Goal: Find specific page/section: Find specific page/section

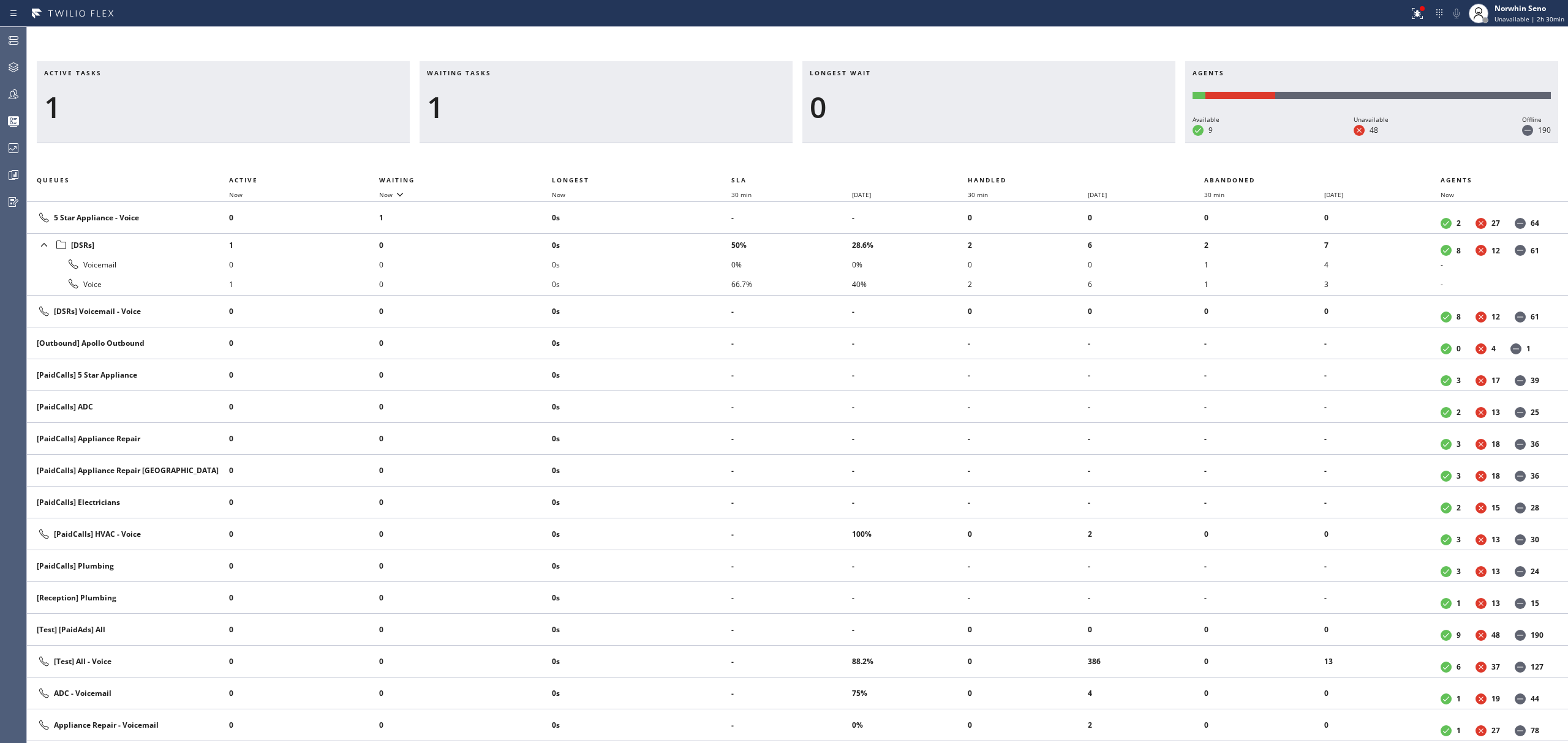
click at [675, 104] on div "1" at bounding box center [606, 107] width 358 height 35
click at [446, 74] on span "Waiting tasks" at bounding box center [459, 73] width 64 height 9
click at [481, 71] on span "Waiting tasks" at bounding box center [459, 73] width 64 height 9
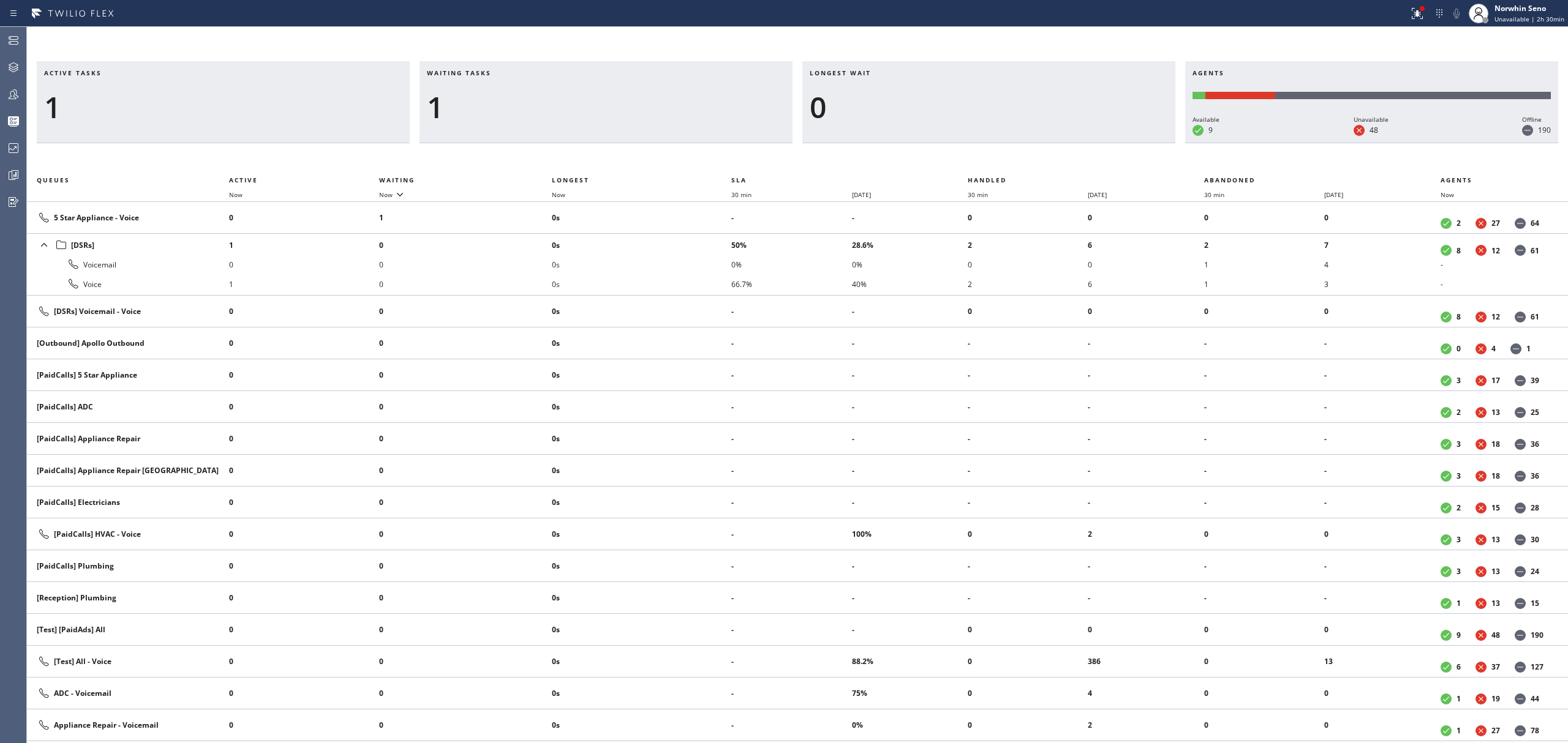
click at [468, 104] on div "1" at bounding box center [606, 107] width 358 height 35
drag, startPoint x: 434, startPoint y: 102, endPoint x: 449, endPoint y: 112, distance: 18.0
click at [449, 112] on div "Waiting tasks 1" at bounding box center [606, 102] width 373 height 82
click at [447, 97] on div "1" at bounding box center [606, 107] width 358 height 35
click at [484, 106] on div "1" at bounding box center [606, 107] width 358 height 35
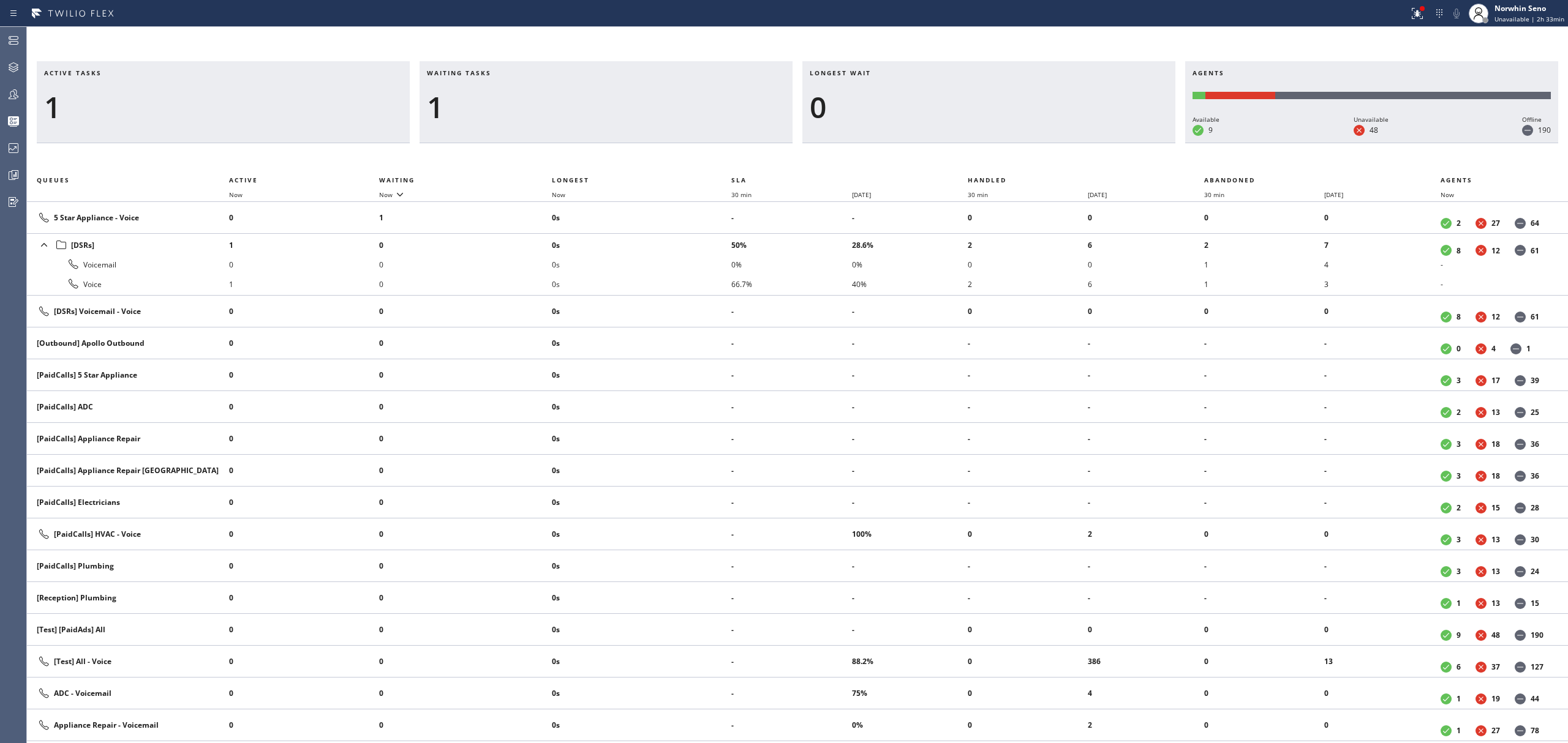
click at [444, 71] on span "Waiting tasks" at bounding box center [459, 73] width 64 height 9
click at [471, 67] on div "Waiting tasks 1" at bounding box center [606, 102] width 373 height 82
drag, startPoint x: 435, startPoint y: 104, endPoint x: 412, endPoint y: 118, distance: 26.9
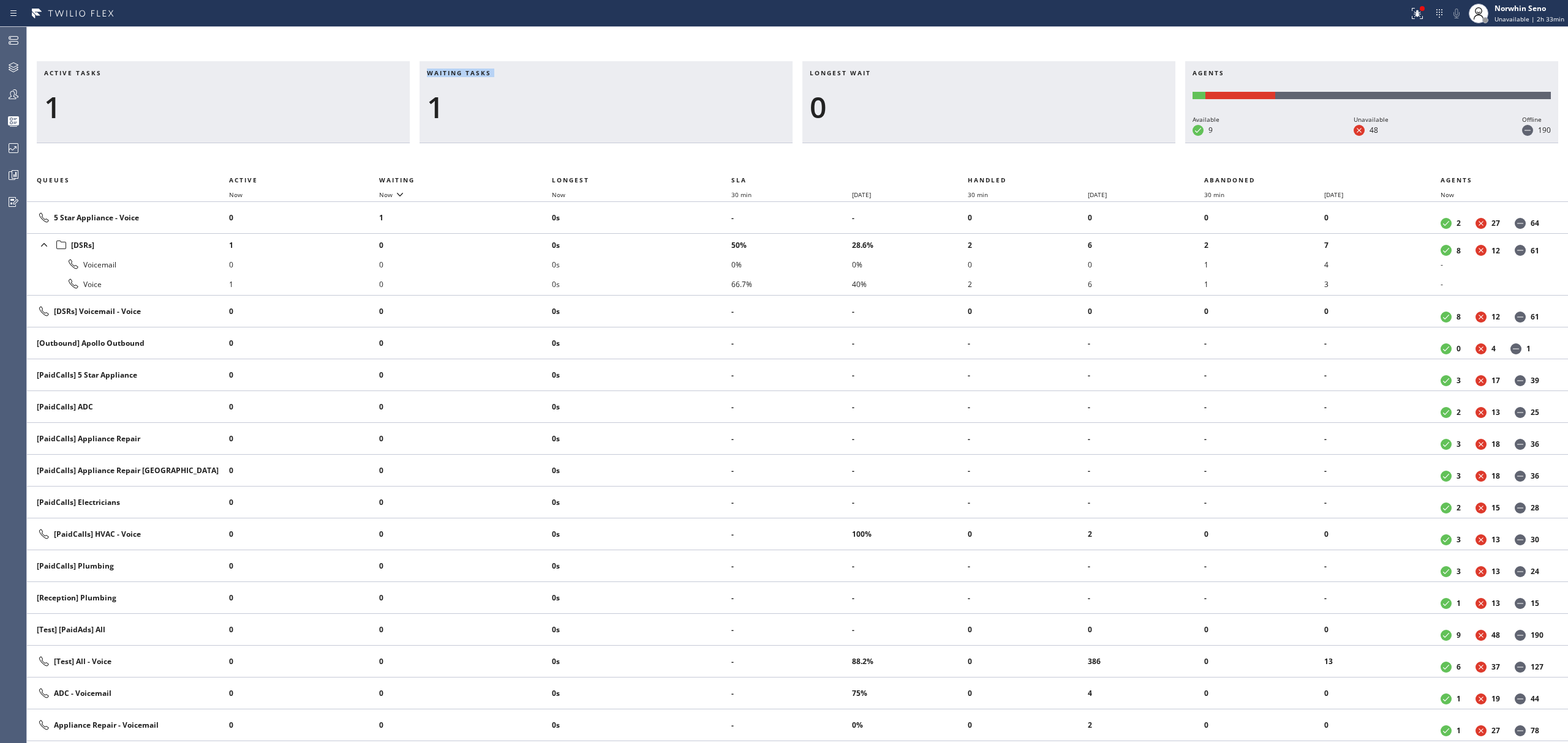
click at [412, 118] on div "Active tasks 1 Waiting tasks 1 Longest wait 0 Agents Available 9 Unavailable 48…" at bounding box center [798, 102] width 1541 height 82
click at [434, 111] on div "1" at bounding box center [606, 107] width 358 height 35
click at [57, 72] on span "Active tasks" at bounding box center [73, 73] width 57 height 9
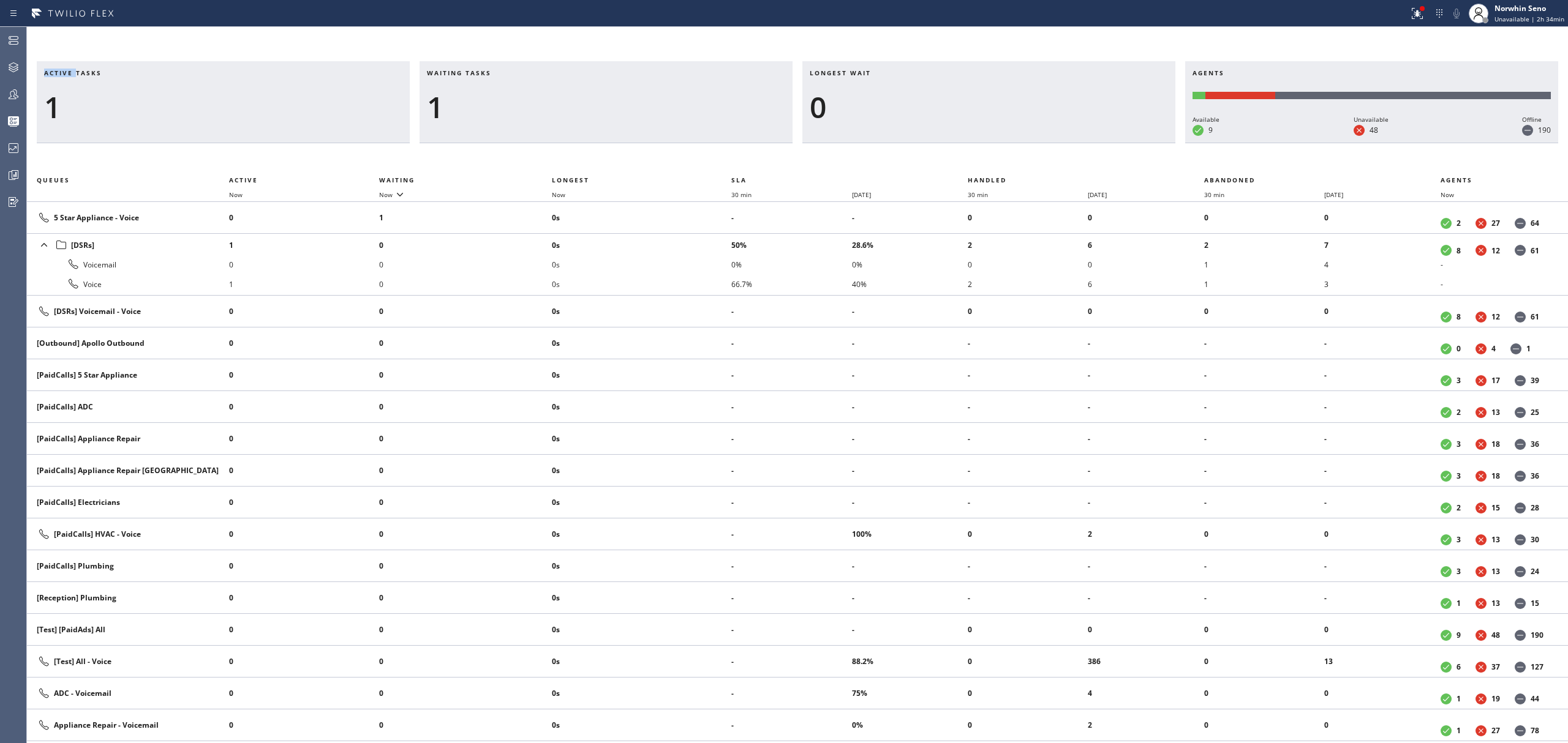
click at [57, 72] on span "Active tasks" at bounding box center [73, 73] width 57 height 9
click at [87, 72] on span "Active tasks" at bounding box center [73, 73] width 57 height 9
click at [49, 100] on div "1" at bounding box center [223, 107] width 358 height 35
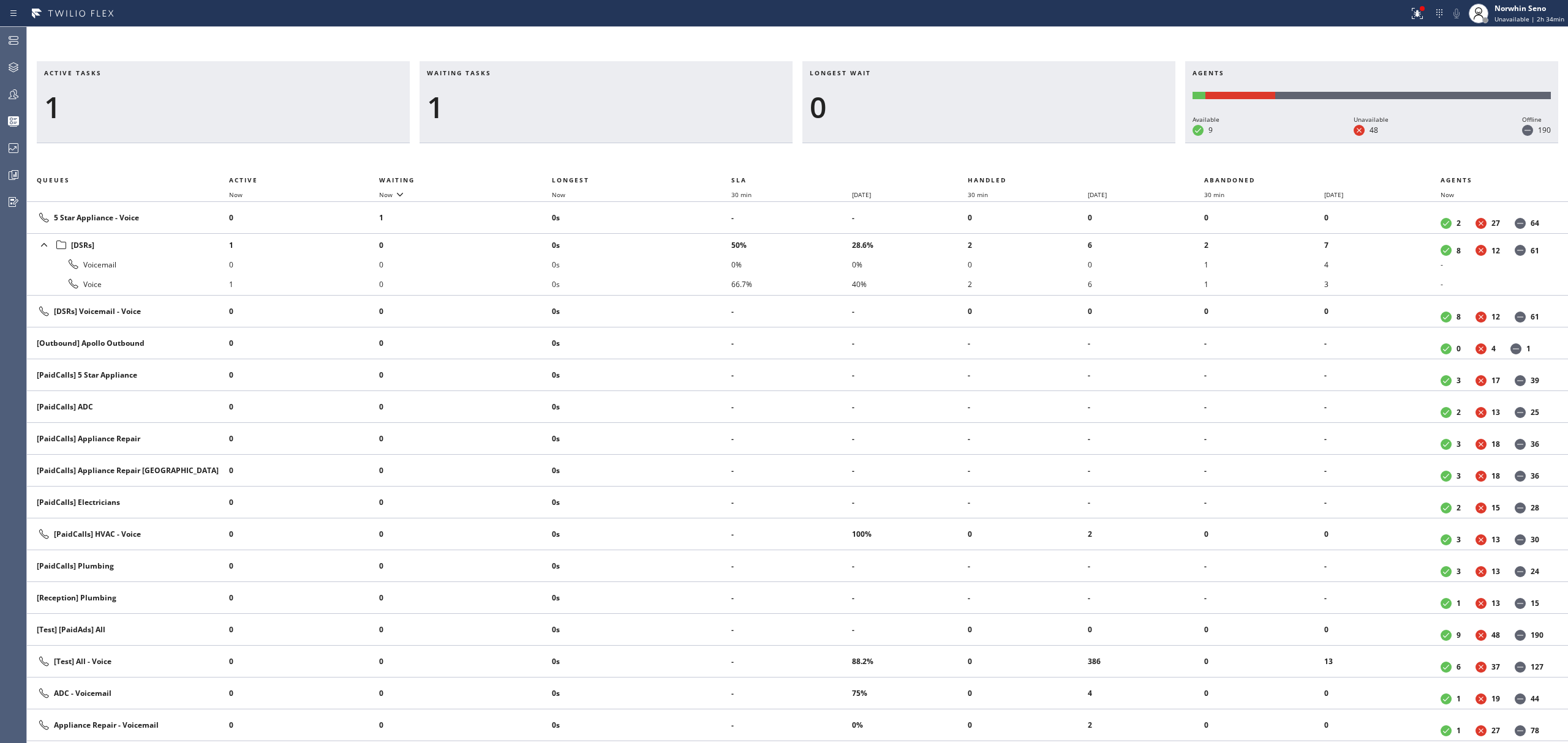
click at [825, 74] on span "Longest wait" at bounding box center [840, 73] width 61 height 9
click at [856, 72] on span "Longest wait" at bounding box center [840, 73] width 61 height 9
click at [810, 103] on div "0" at bounding box center [988, 107] width 358 height 35
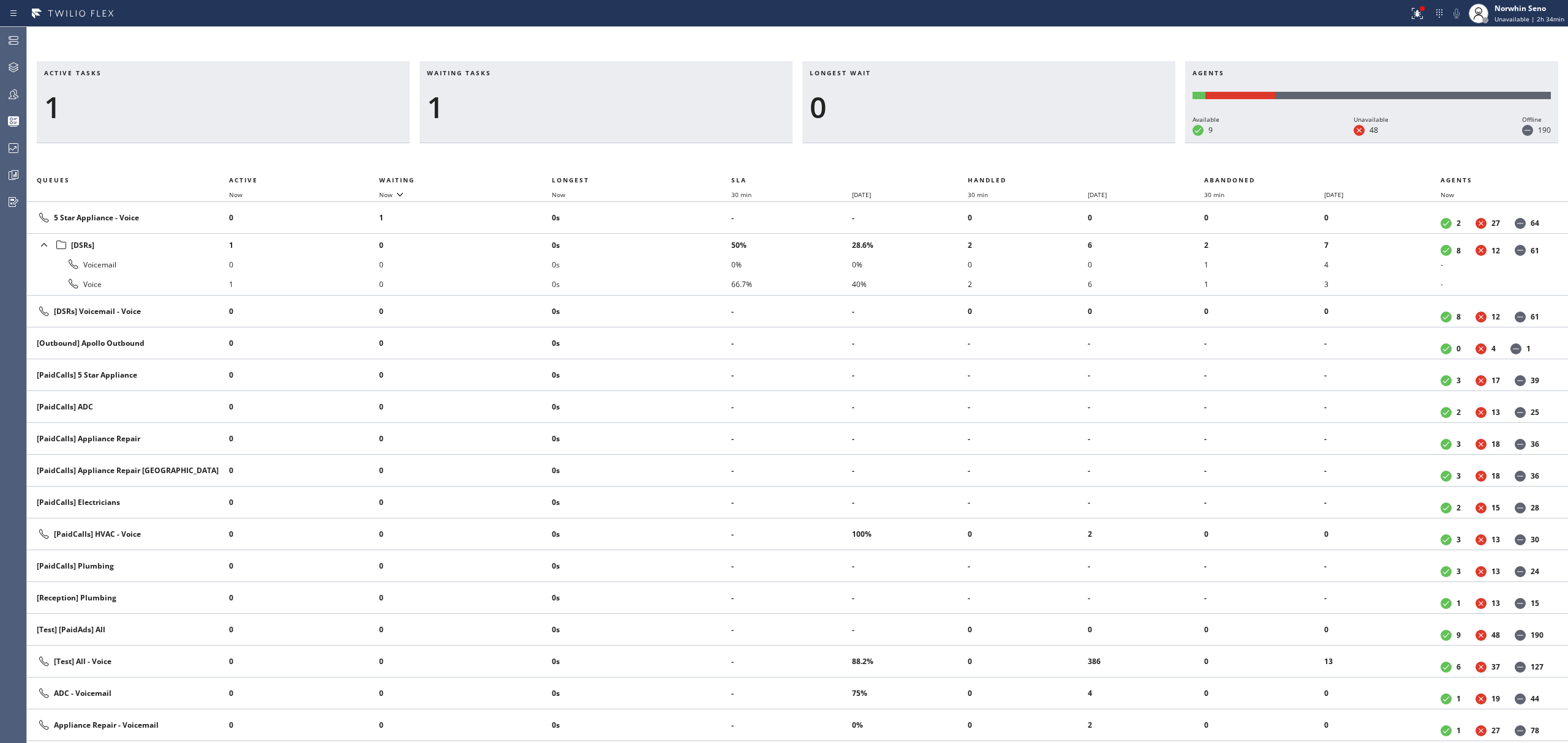
click at [815, 111] on div "0" at bounding box center [988, 107] width 358 height 35
click at [824, 101] on div "0" at bounding box center [988, 107] width 358 height 35
click at [495, 102] on div "1" at bounding box center [606, 107] width 358 height 35
click at [8, 140] on div at bounding box center [14, 148] width 27 height 25
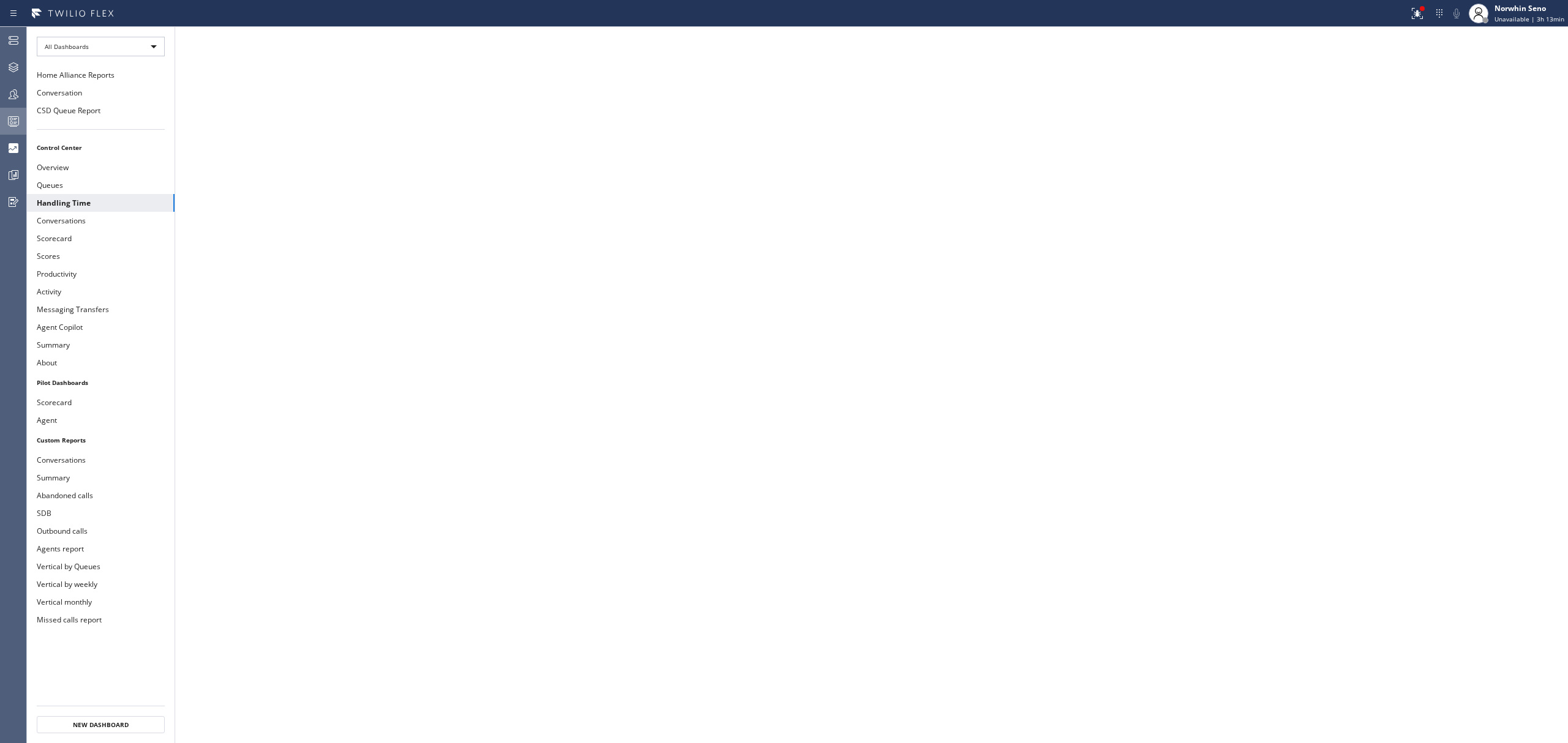
click at [17, 126] on icon at bounding box center [14, 121] width 15 height 15
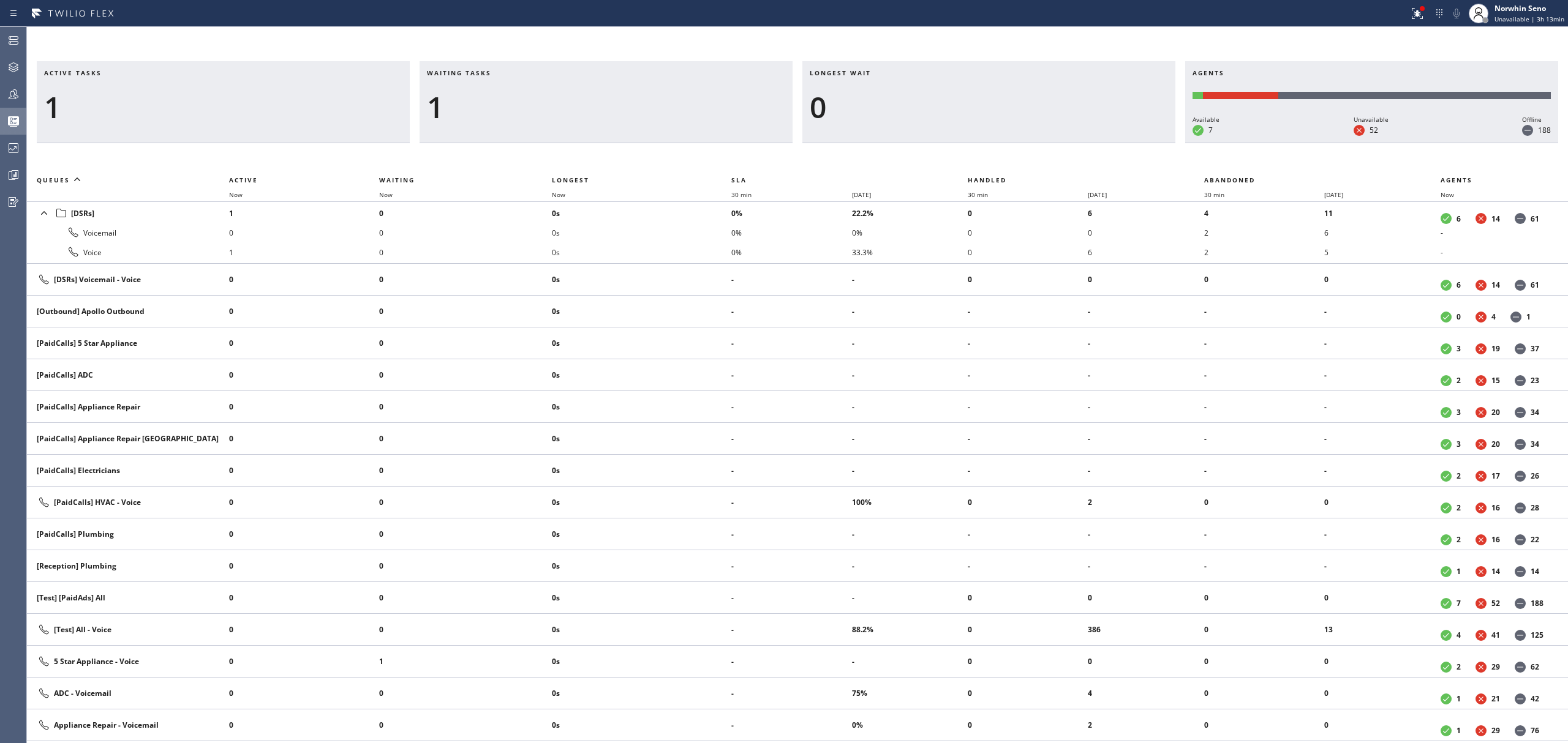
click at [278, 83] on h3 "Active tasks" at bounding box center [223, 78] width 358 height 18
click at [606, 87] on div "Waiting tasks 1" at bounding box center [606, 102] width 373 height 82
